Goal: Check status: Check status

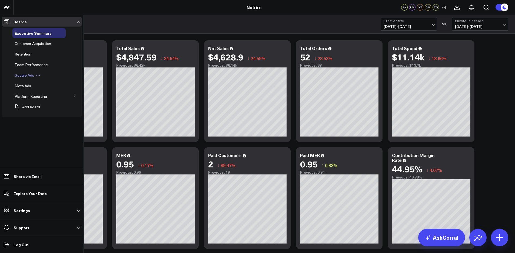
click at [23, 74] on span "Google Ads" at bounding box center [24, 75] width 19 height 5
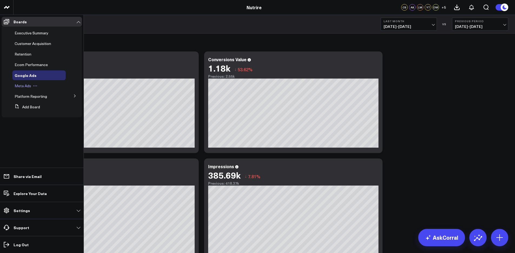
click at [33, 88] on icon at bounding box center [35, 86] width 4 height 4
click at [20, 85] on span "Meta Ads" at bounding box center [23, 85] width 17 height 5
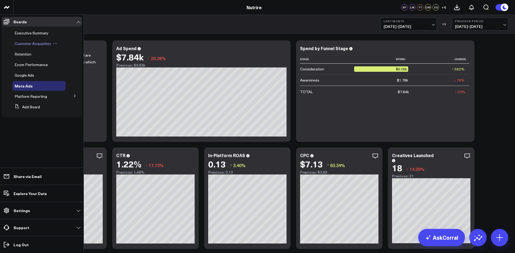
click at [47, 45] on span "Customer Acquisition" at bounding box center [33, 43] width 37 height 5
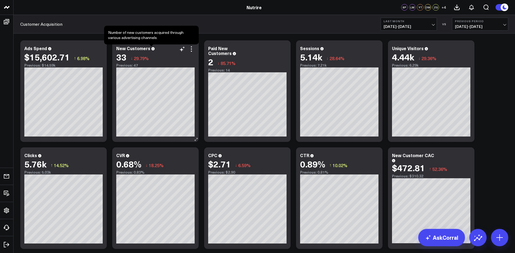
click at [152, 50] on icon at bounding box center [153, 48] width 3 height 3
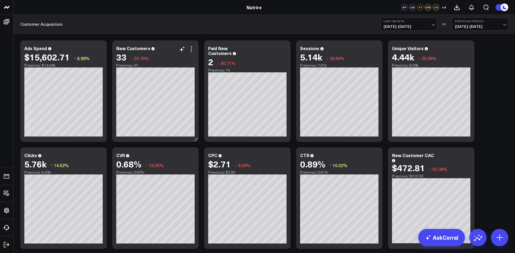
click at [194, 52] on div "33 ↓ 29.79%" at bounding box center [155, 57] width 78 height 10
click at [191, 53] on div "33 ↓ 29.79%" at bounding box center [155, 57] width 78 height 10
click at [192, 49] on icon at bounding box center [191, 48] width 1 height 1
click at [164, 38] on div "Modify via AI Copy link to widget Ask support Remove Create linked copy Executi…" at bounding box center [265, 198] width 494 height 321
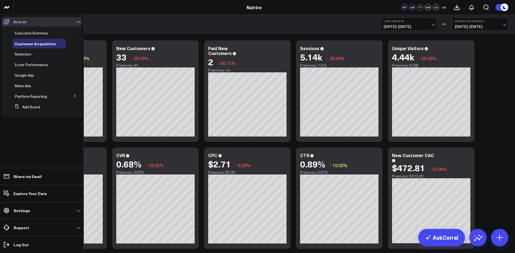
click at [8, 21] on icon at bounding box center [6, 21] width 6 height 6
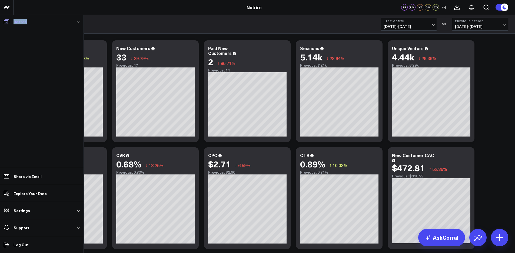
click at [8, 21] on icon at bounding box center [6, 21] width 6 height 6
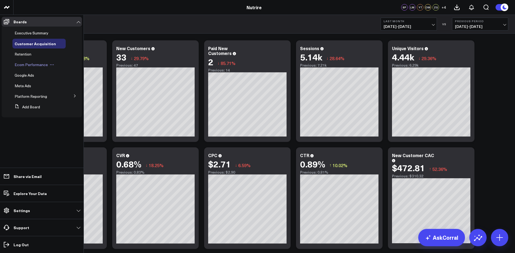
click at [27, 64] on span "Ecom Performance" at bounding box center [31, 64] width 33 height 5
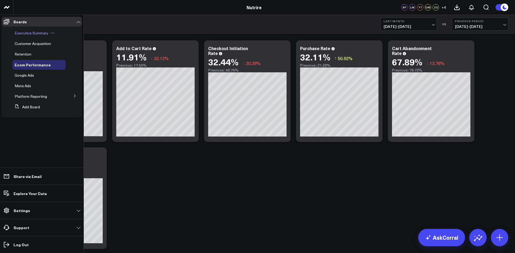
click at [34, 32] on span "Executive Summary" at bounding box center [32, 32] width 34 height 5
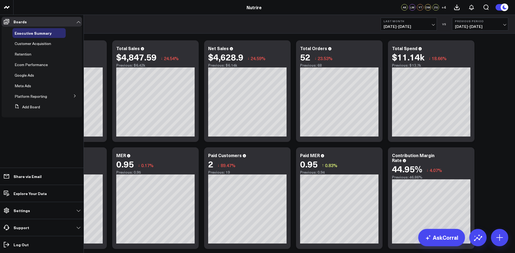
click at [75, 96] on icon at bounding box center [74, 95] width 3 height 3
click at [41, 108] on span "Google Analytics 4" at bounding box center [34, 105] width 32 height 5
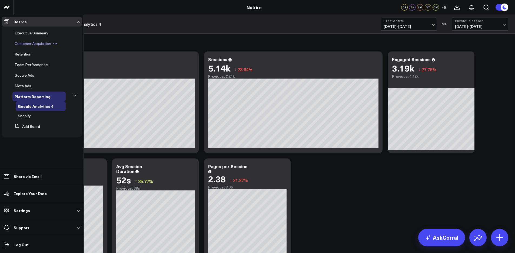
click at [39, 42] on span "Customer Acquisition" at bounding box center [33, 43] width 37 height 5
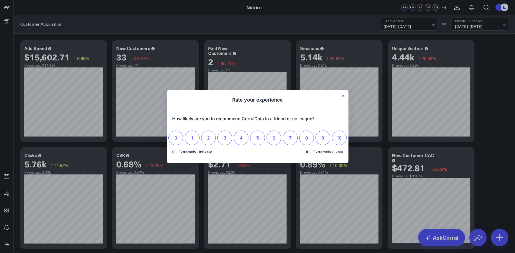
click at [346, 97] on h1 "Rate your experience" at bounding box center [258, 100] width 182 height 20
click at [345, 97] on h1 "Rate your experience" at bounding box center [258, 100] width 182 height 20
click at [342, 95] on icon "Close" at bounding box center [343, 95] width 3 height 3
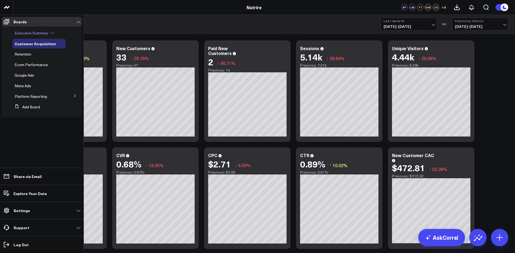
click at [39, 33] on span "Executive Summary" at bounding box center [32, 32] width 34 height 5
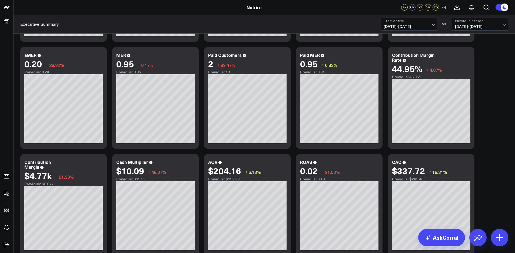
scroll to position [206, 0]
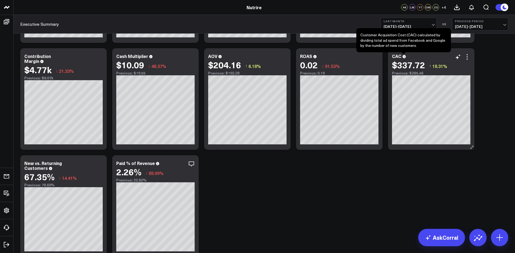
click at [405, 58] on icon at bounding box center [404, 56] width 3 height 3
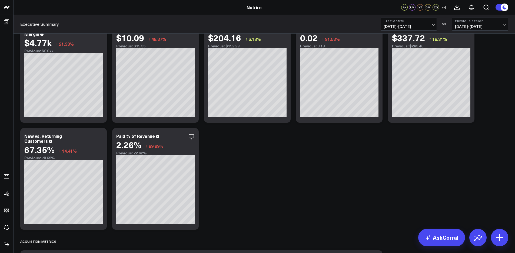
scroll to position [237, 0]
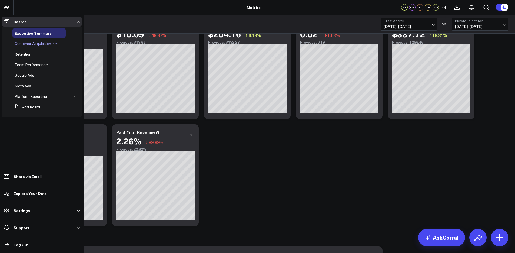
click at [37, 45] on span "Customer Acquisition" at bounding box center [33, 43] width 37 height 5
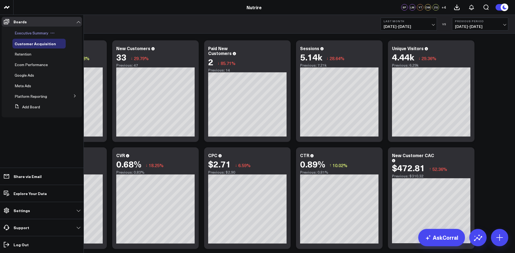
click at [28, 31] on span "Executive Summary" at bounding box center [32, 32] width 34 height 5
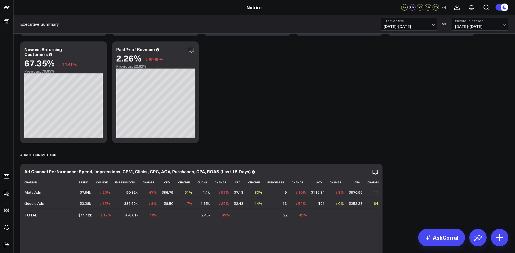
scroll to position [327, 0]
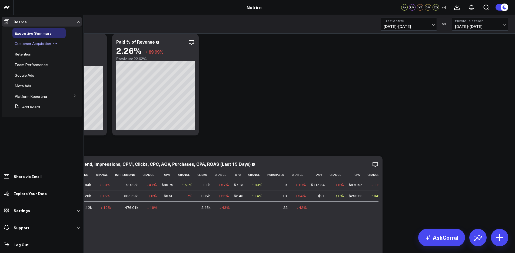
click at [37, 44] on span "Customer Acquisition" at bounding box center [33, 43] width 37 height 5
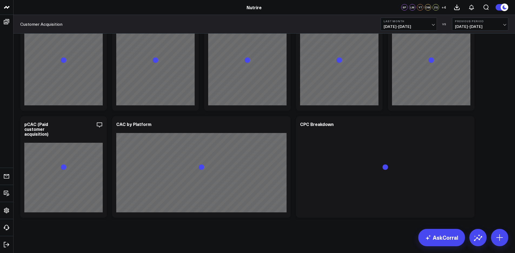
scroll to position [138, 0]
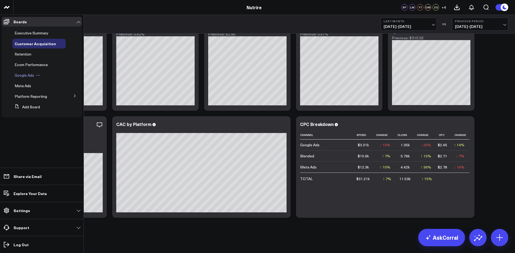
click at [21, 74] on span "Google Ads" at bounding box center [24, 75] width 19 height 5
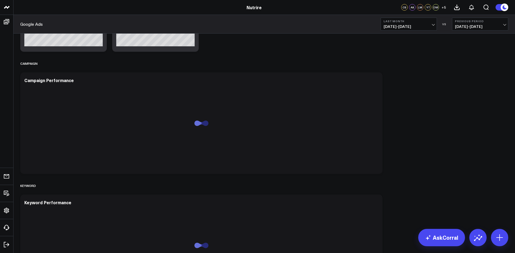
scroll to position [568, 0]
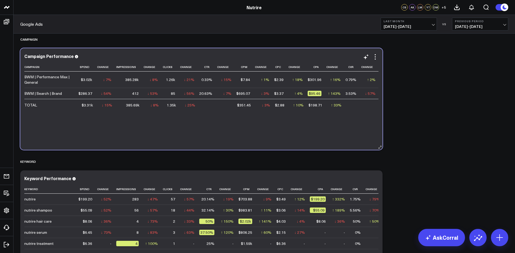
click at [87, 106] on div "$3.31k" at bounding box center [87, 104] width 11 height 5
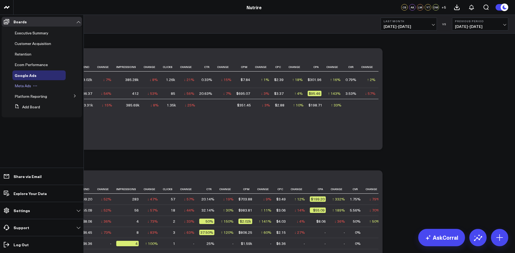
click at [39, 88] on div "Meta Ads" at bounding box center [38, 86] width 53 height 10
click at [21, 86] on span "Meta Ads" at bounding box center [23, 85] width 17 height 5
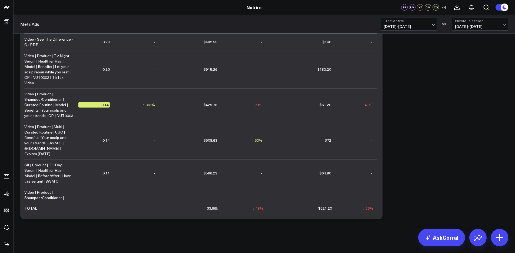
scroll to position [245, 0]
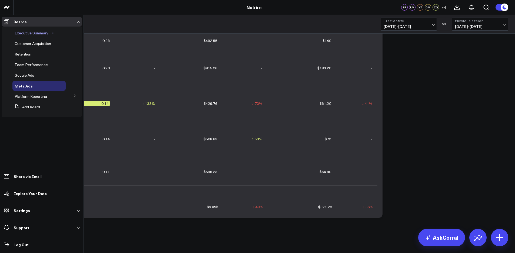
click at [26, 32] on span "Executive Summary" at bounding box center [32, 32] width 34 height 5
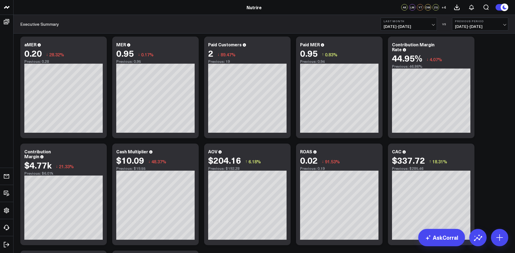
scroll to position [172, 0]
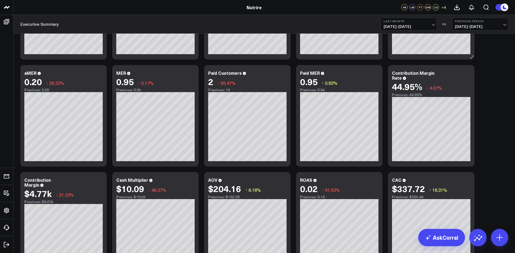
scroll to position [0, 0]
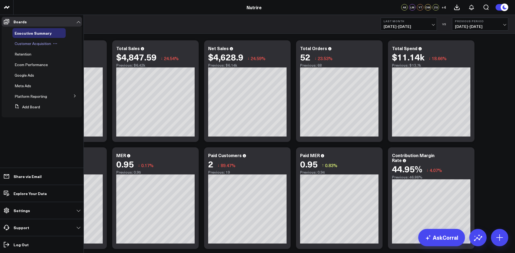
click at [29, 43] on span "Customer Acquisition" at bounding box center [33, 43] width 37 height 5
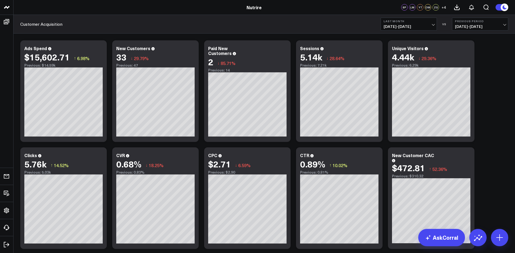
click at [419, 26] on span "[DATE] - [DATE]" at bounding box center [409, 26] width 50 height 4
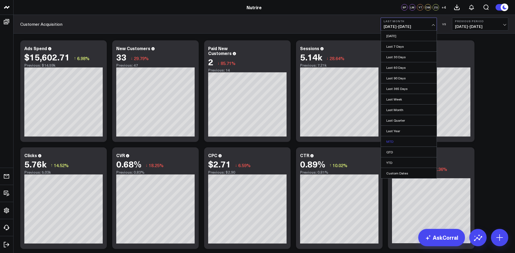
click at [394, 141] on link "MTD" at bounding box center [409, 141] width 56 height 10
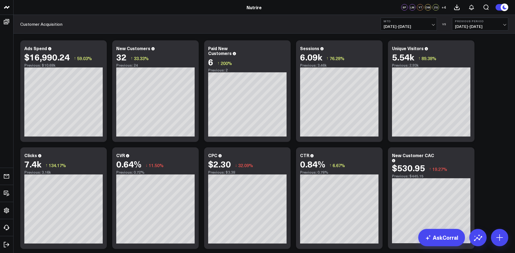
click at [494, 70] on div "Modify via AI Copy link to widget Ask support Remove Create linked copy Executi…" at bounding box center [265, 198] width 494 height 321
click at [413, 28] on span "[DATE] - [DATE]" at bounding box center [409, 26] width 50 height 4
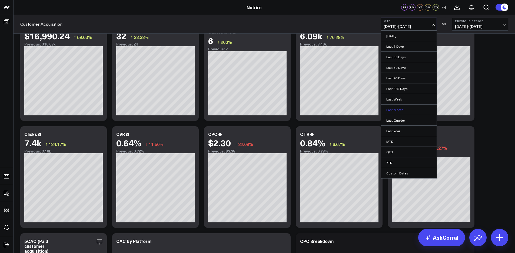
scroll to position [30, 0]
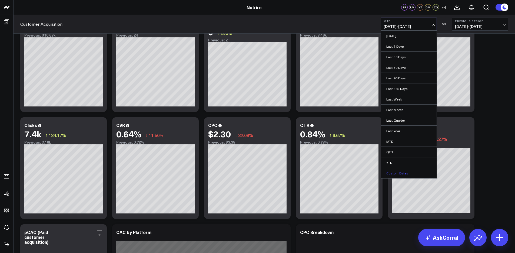
click at [395, 172] on link "Custom Dates" at bounding box center [409, 173] width 56 height 10
select select "7"
select select "2025"
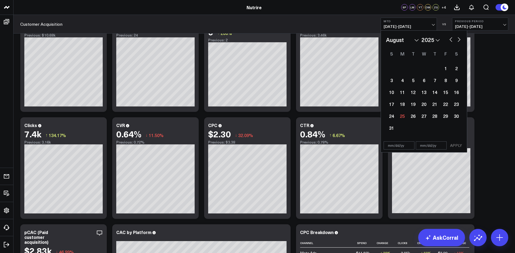
click at [417, 39] on select "January February March April May June July August September October November De…" at bounding box center [402, 40] width 33 height 8
select select "6"
select select "2025"
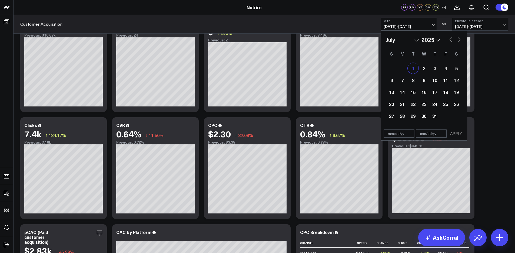
click at [412, 70] on div "1" at bounding box center [413, 68] width 11 height 11
type input "[DATE]"
select select "6"
select select "2025"
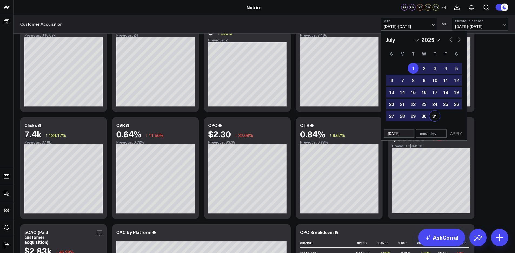
click at [436, 115] on div "31" at bounding box center [435, 115] width 11 height 11
type input "[DATE]"
select select "6"
select select "2025"
click at [456, 131] on button "APPLY" at bounding box center [456, 133] width 16 height 8
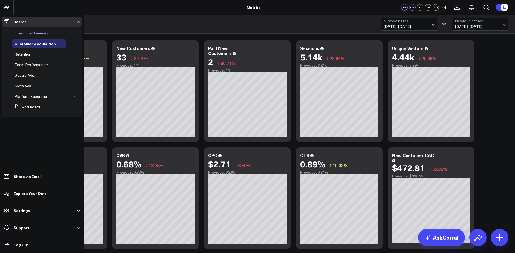
click at [24, 35] on span "Executive Summary" at bounding box center [32, 32] width 34 height 5
